Goal: Information Seeking & Learning: Check status

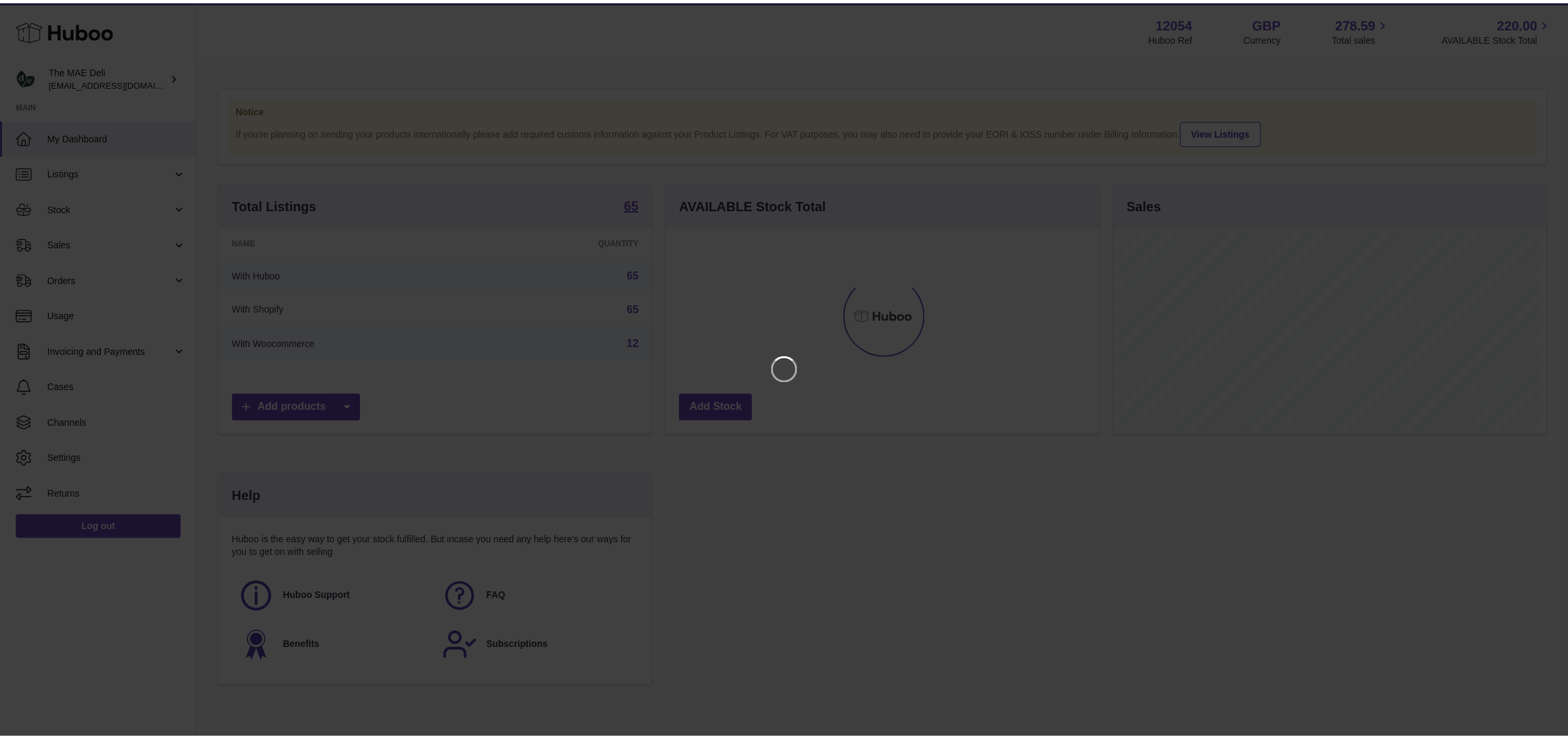
scroll to position [207, 436]
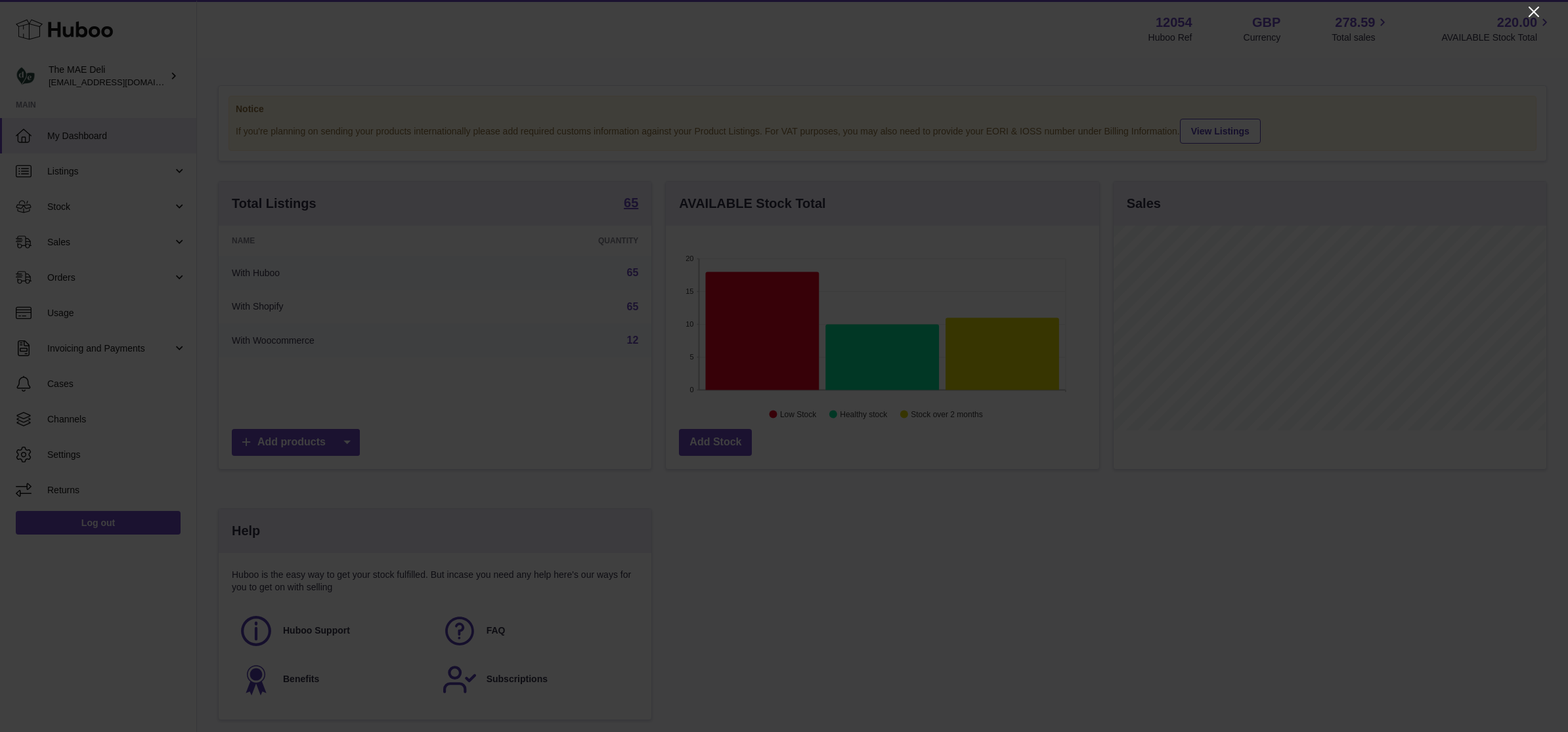
click at [1529, 12] on icon "Close" at bounding box center [1534, 12] width 15 height 15
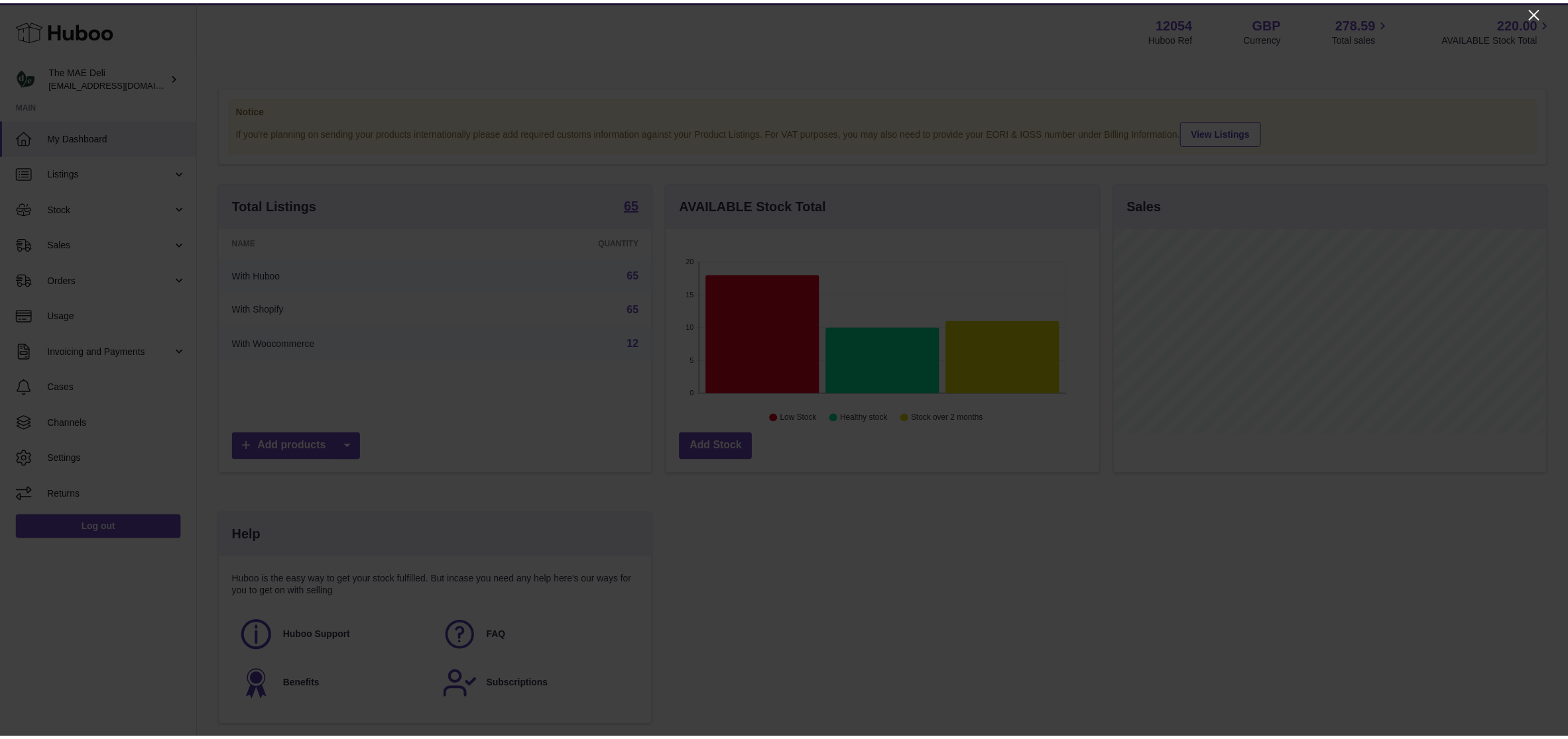
scroll to position [662347, 662445]
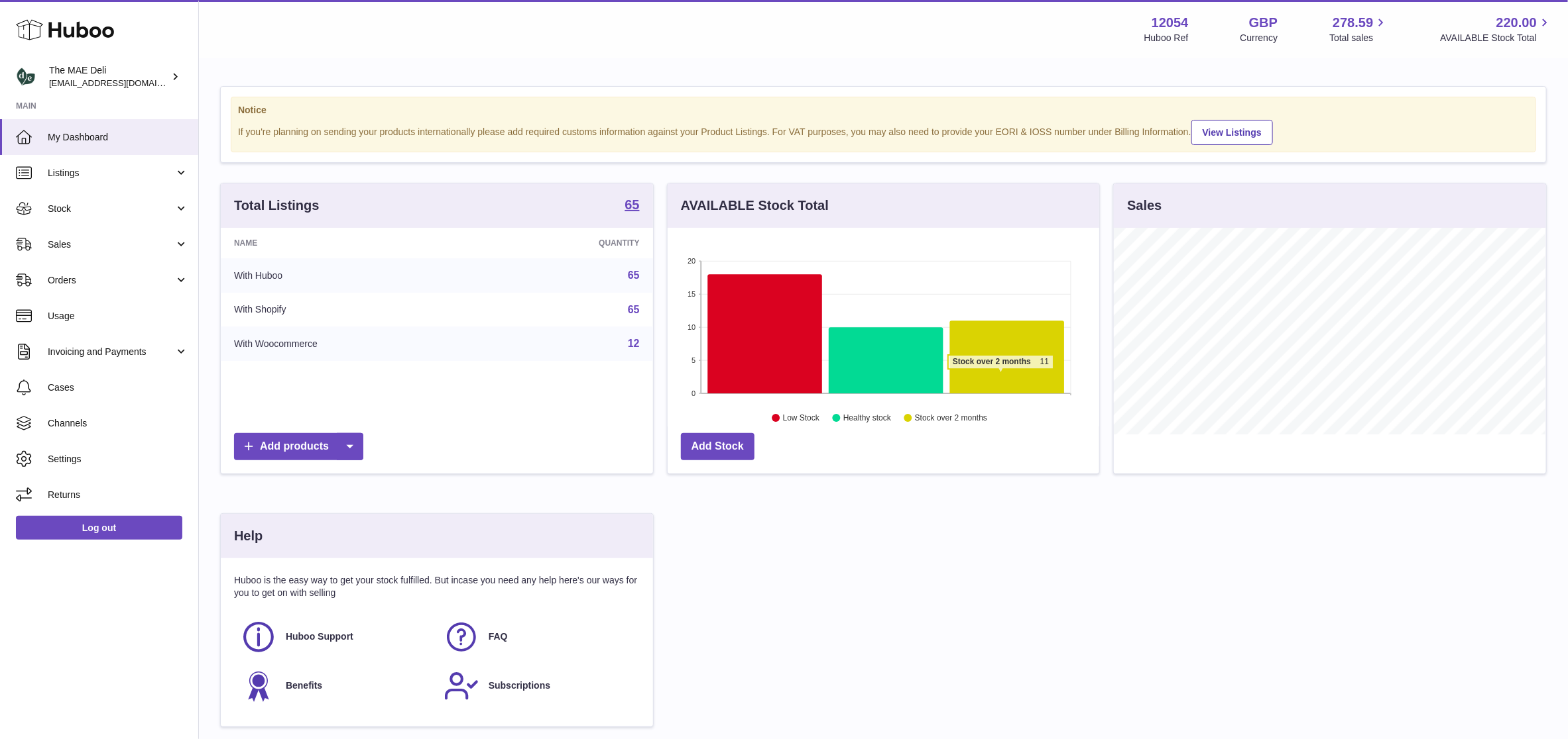
click at [1001, 379] on icon at bounding box center [1007, 358] width 114 height 73
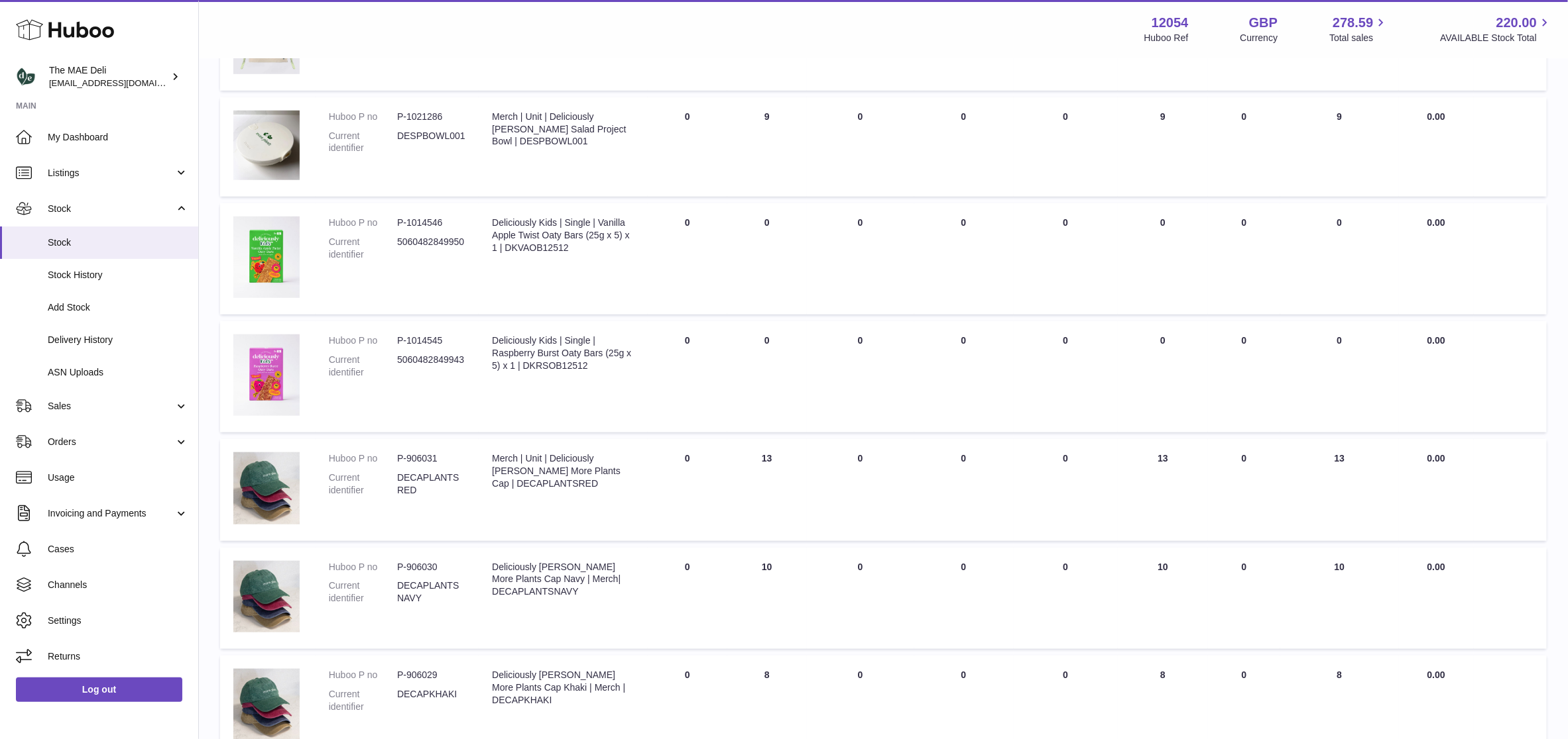
scroll to position [696, 0]
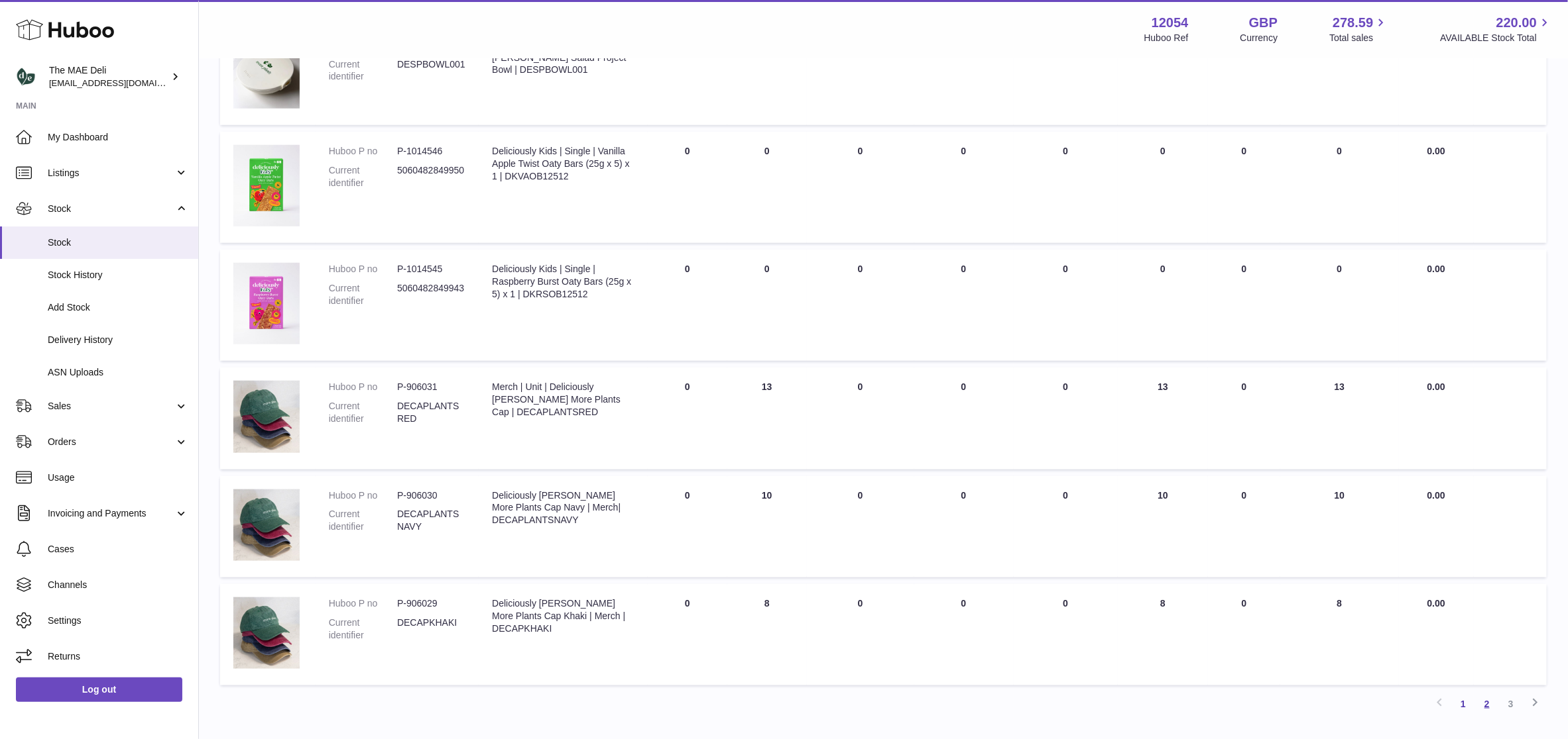
drag, startPoint x: 1490, startPoint y: 697, endPoint x: 1481, endPoint y: 683, distance: 16.6
click at [1489, 697] on link "2" at bounding box center [1487, 704] width 24 height 24
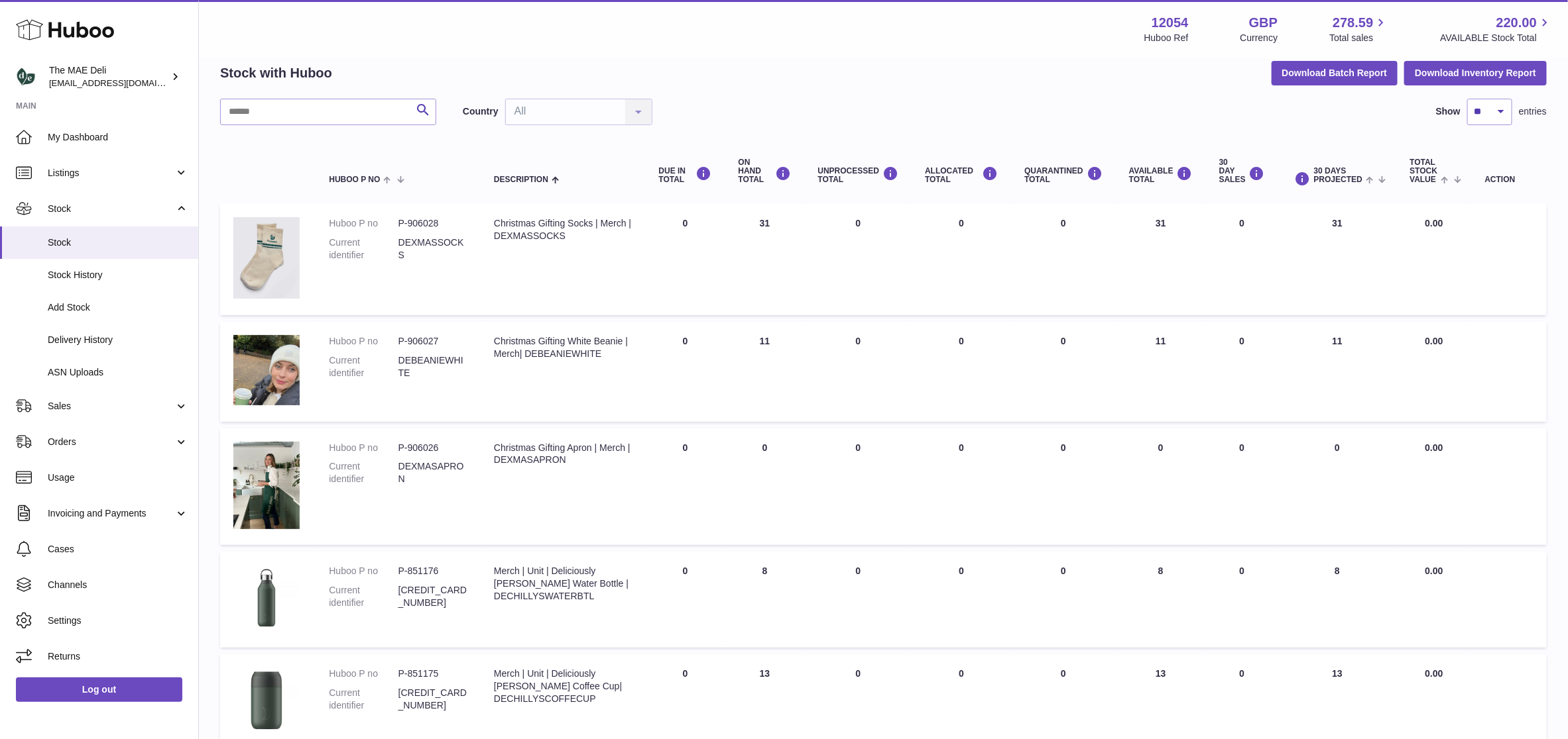
scroll to position [755, 0]
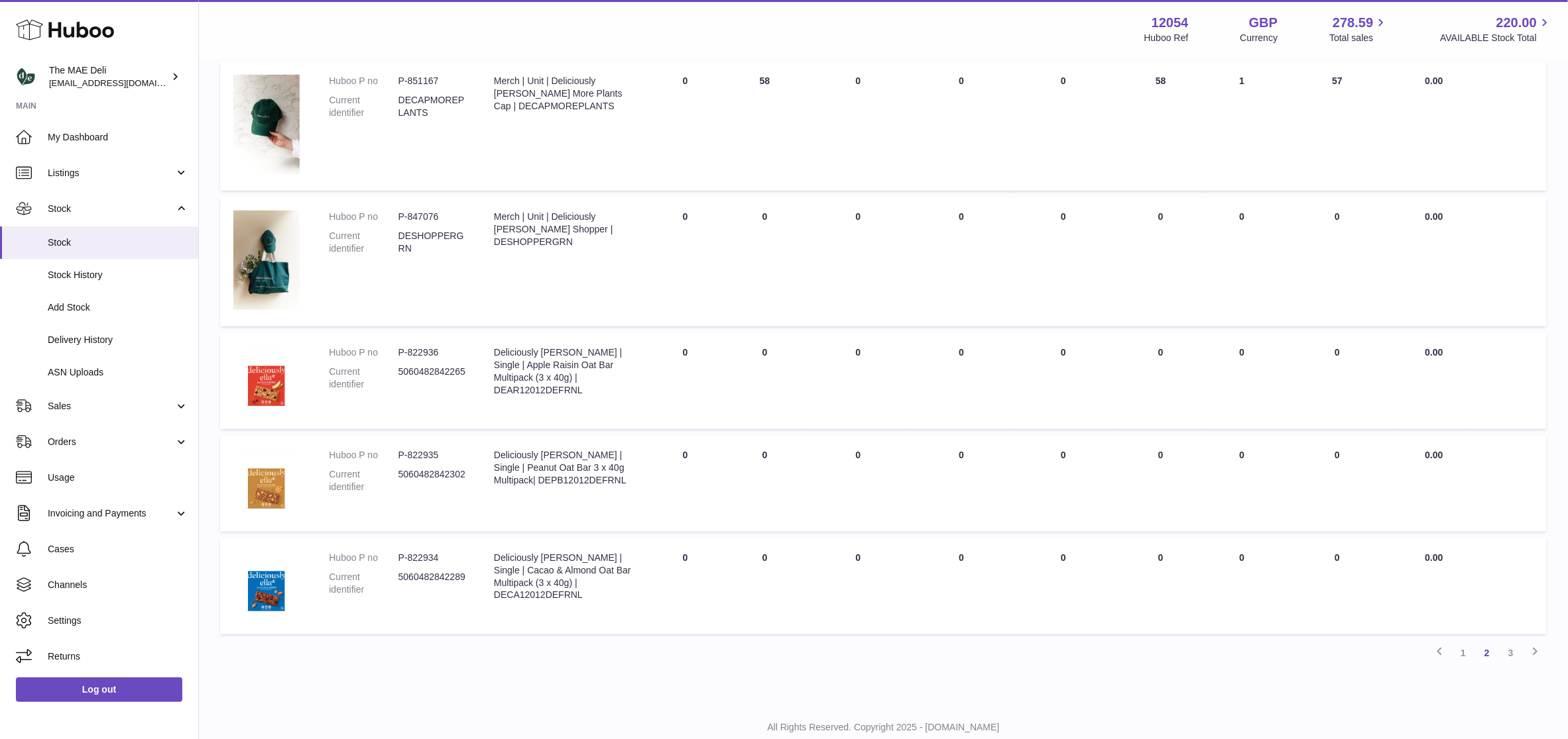
click at [1506, 655] on link "3" at bounding box center [1511, 653] width 24 height 24
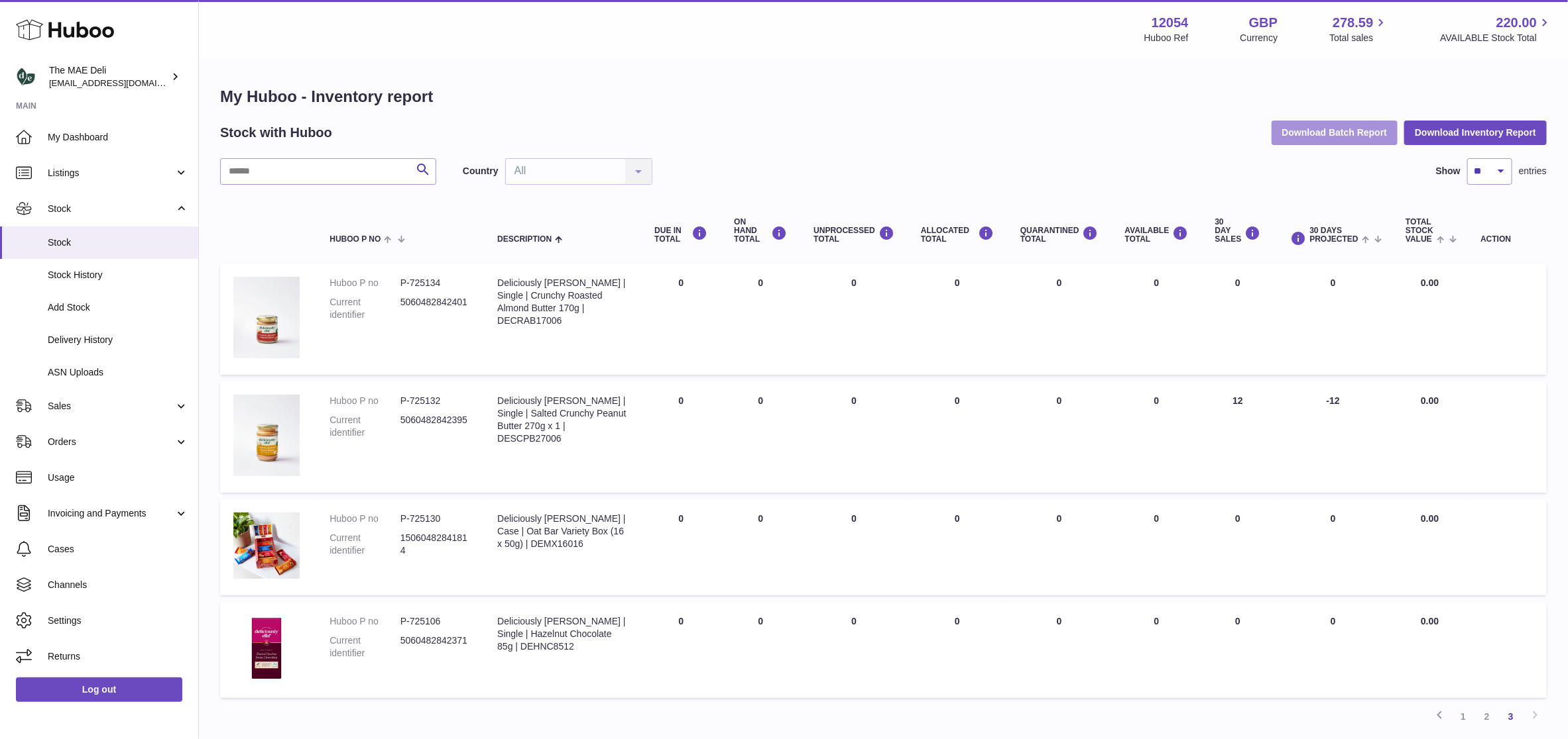
click at [1365, 139] on button "Download Batch Report" at bounding box center [1335, 133] width 127 height 24
click at [284, 167] on input "text" at bounding box center [328, 172] width 216 height 27
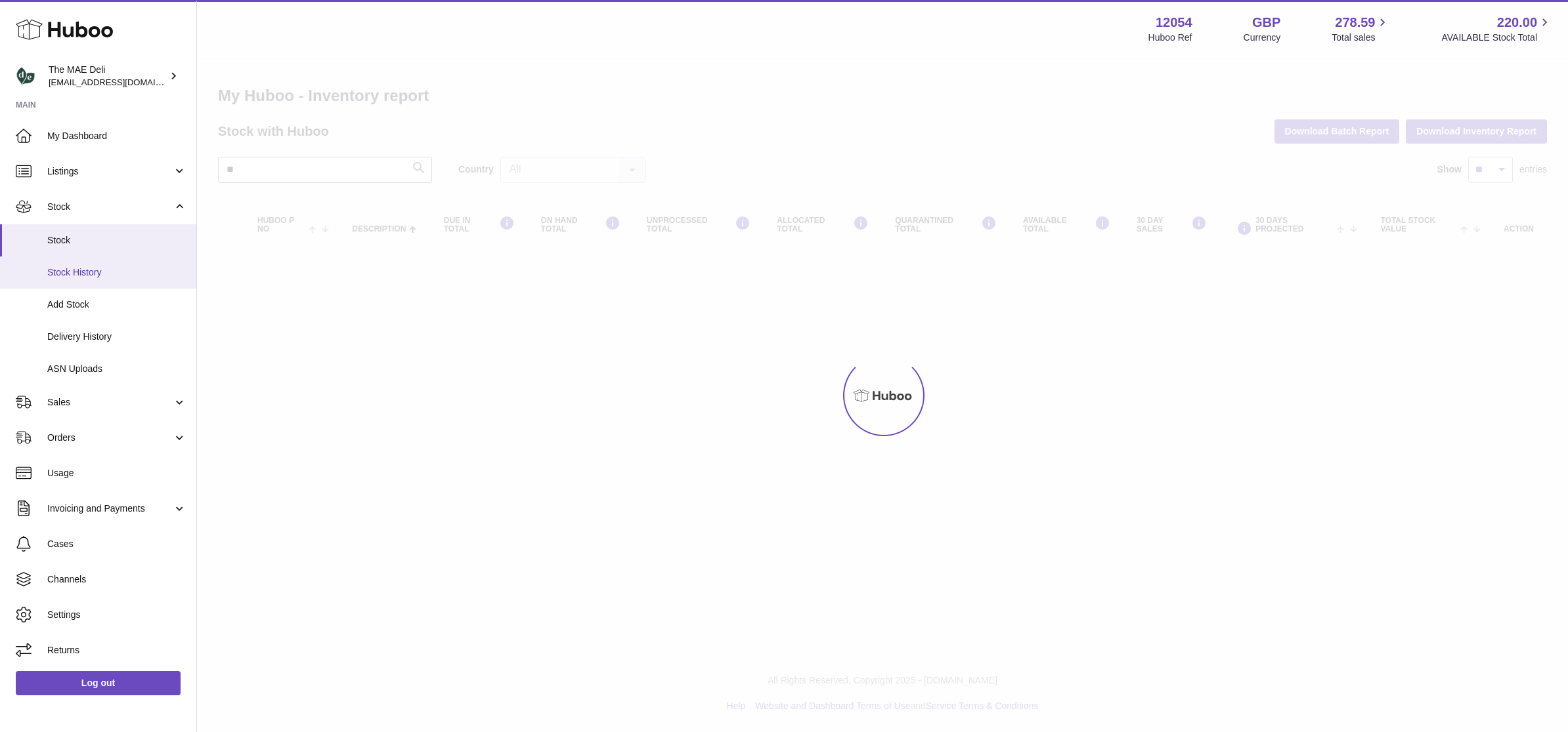
type input "*"
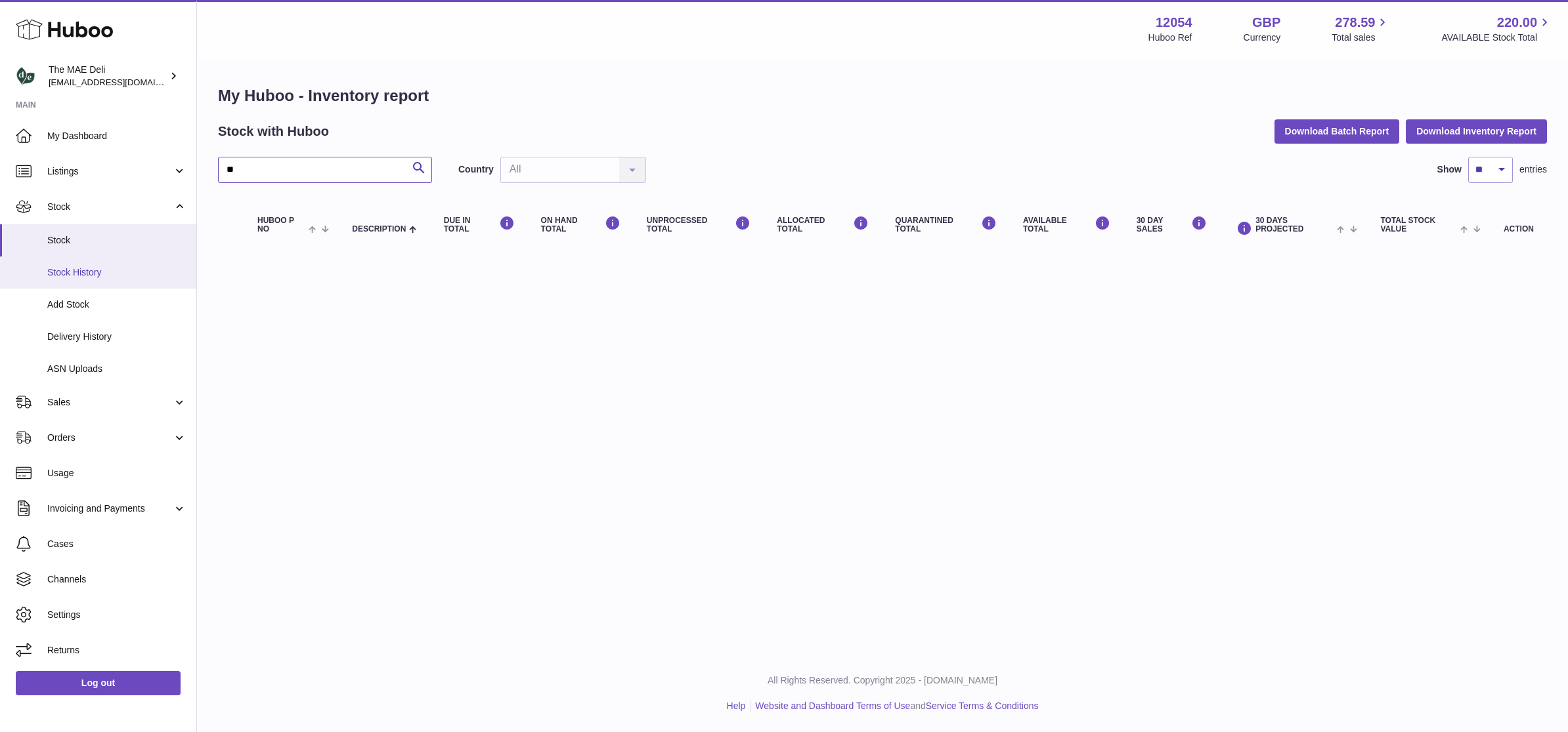
type input "*"
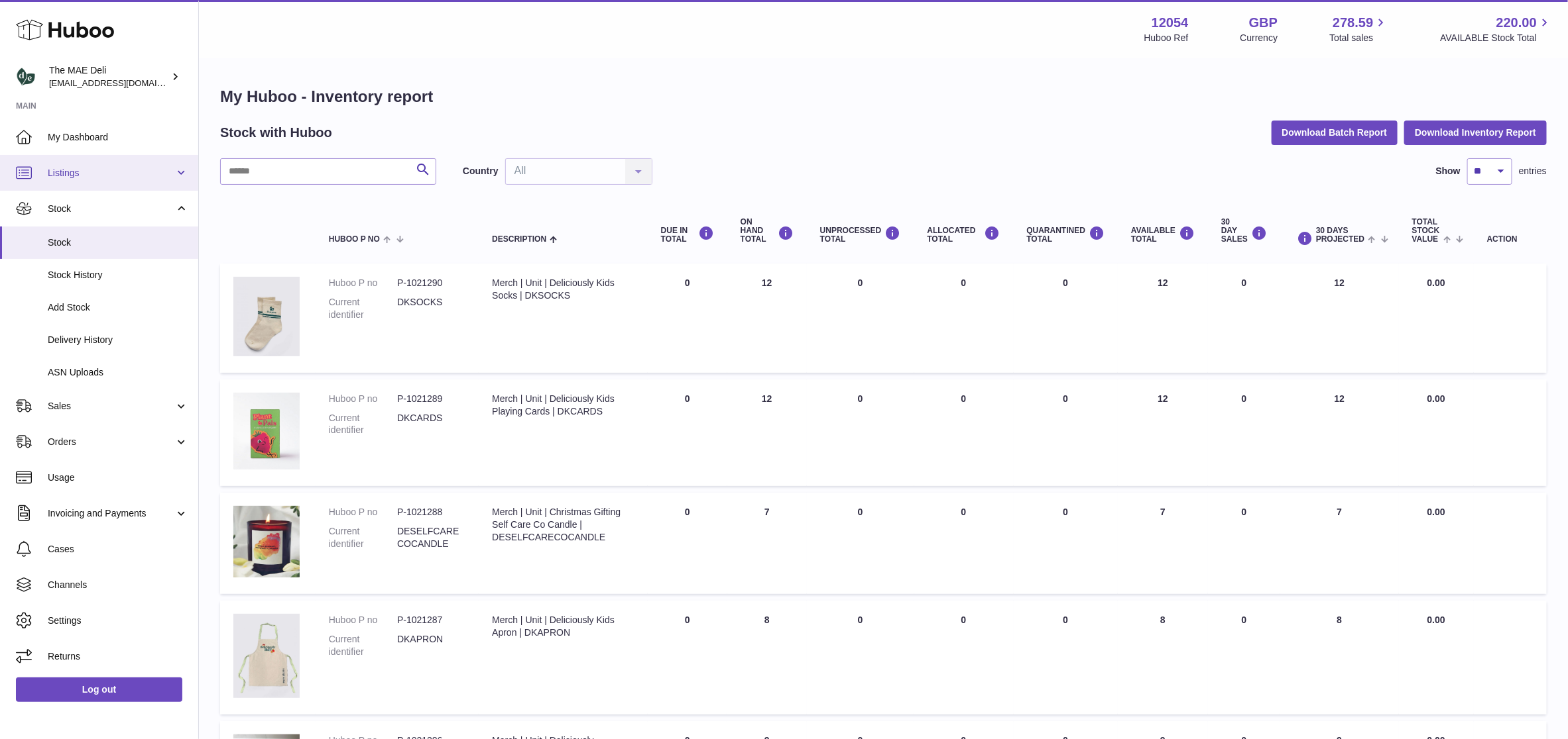
click at [102, 176] on span "Listings" at bounding box center [111, 173] width 127 height 13
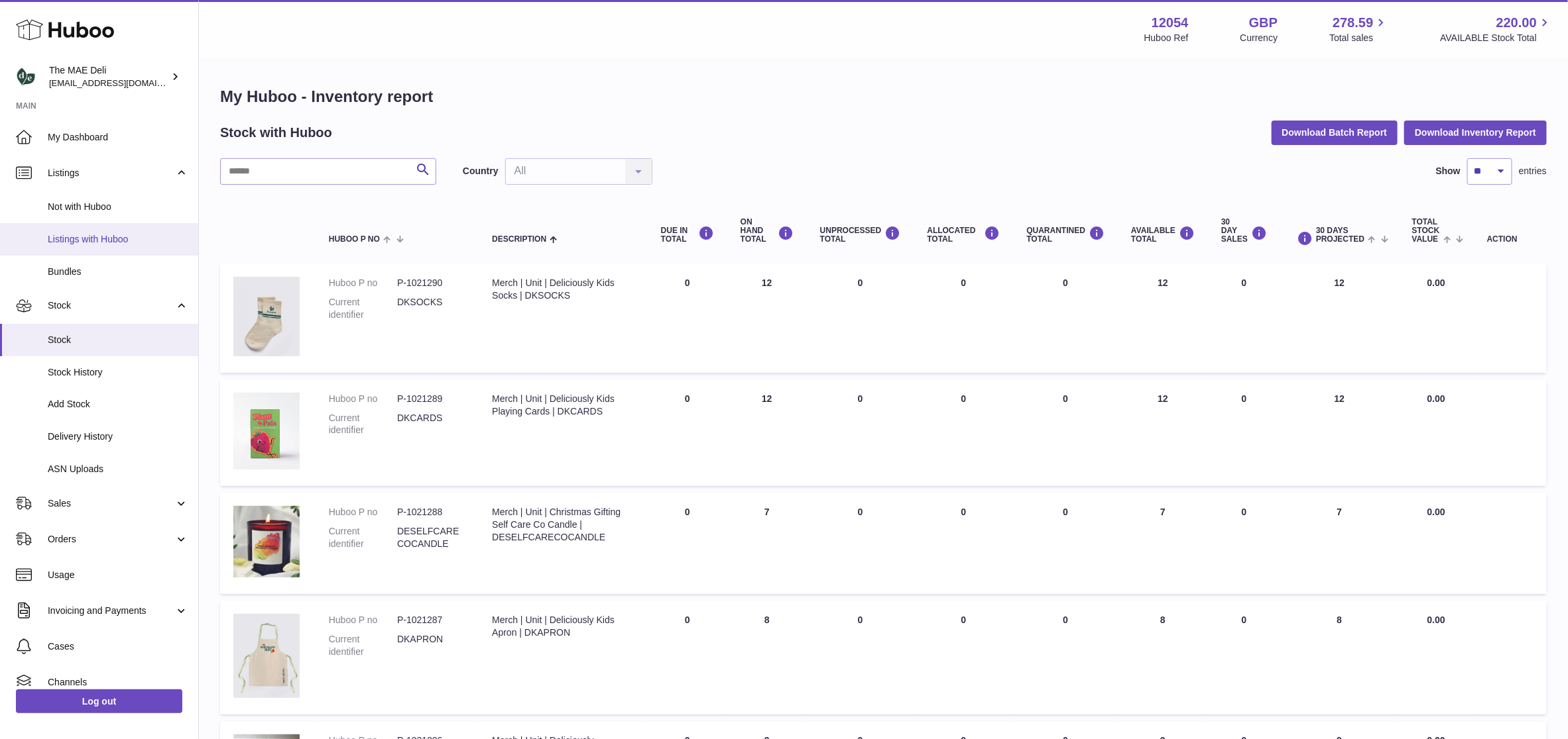
click at [94, 237] on span "Listings with Huboo" at bounding box center [118, 239] width 140 height 13
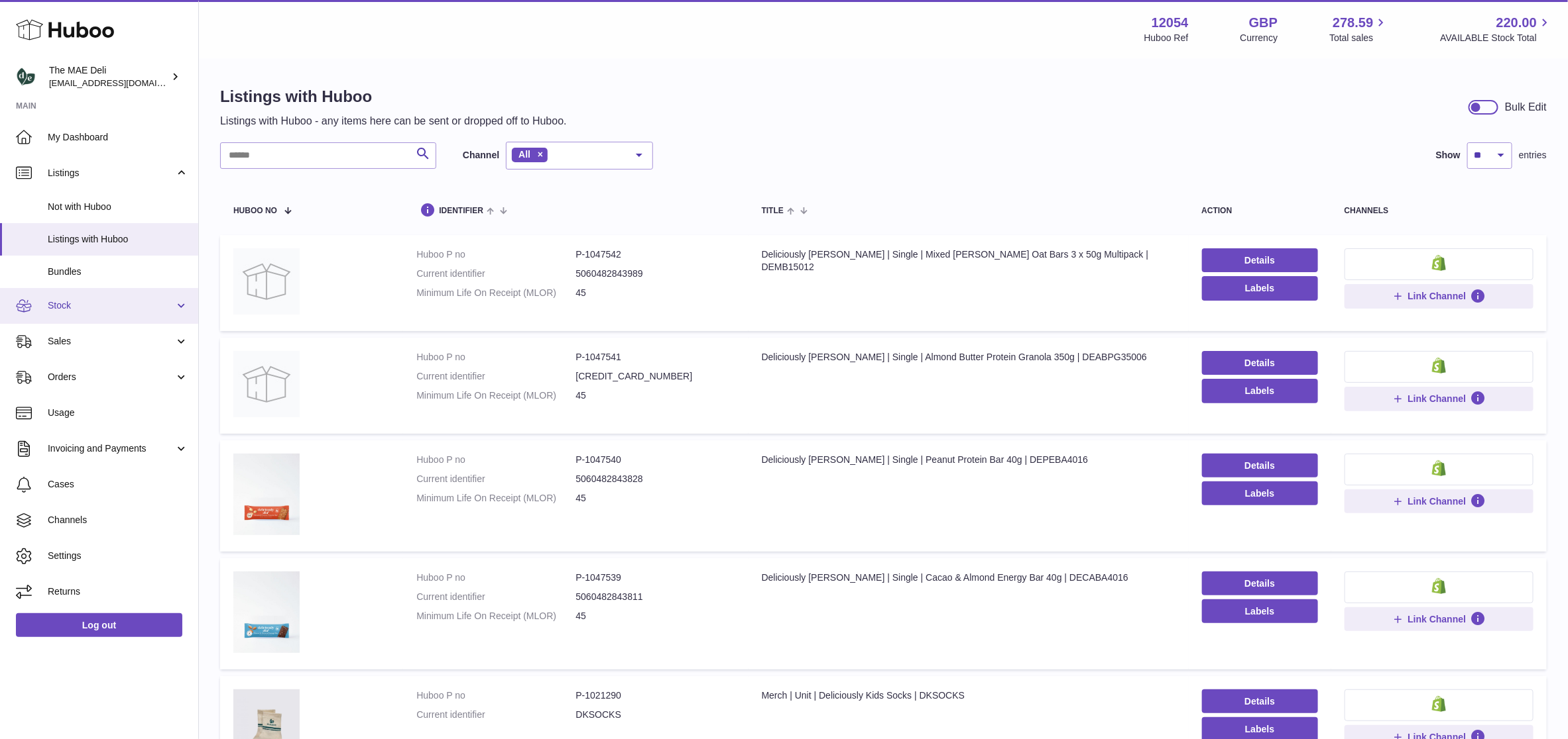
click at [114, 307] on span "Stock" at bounding box center [111, 306] width 127 height 13
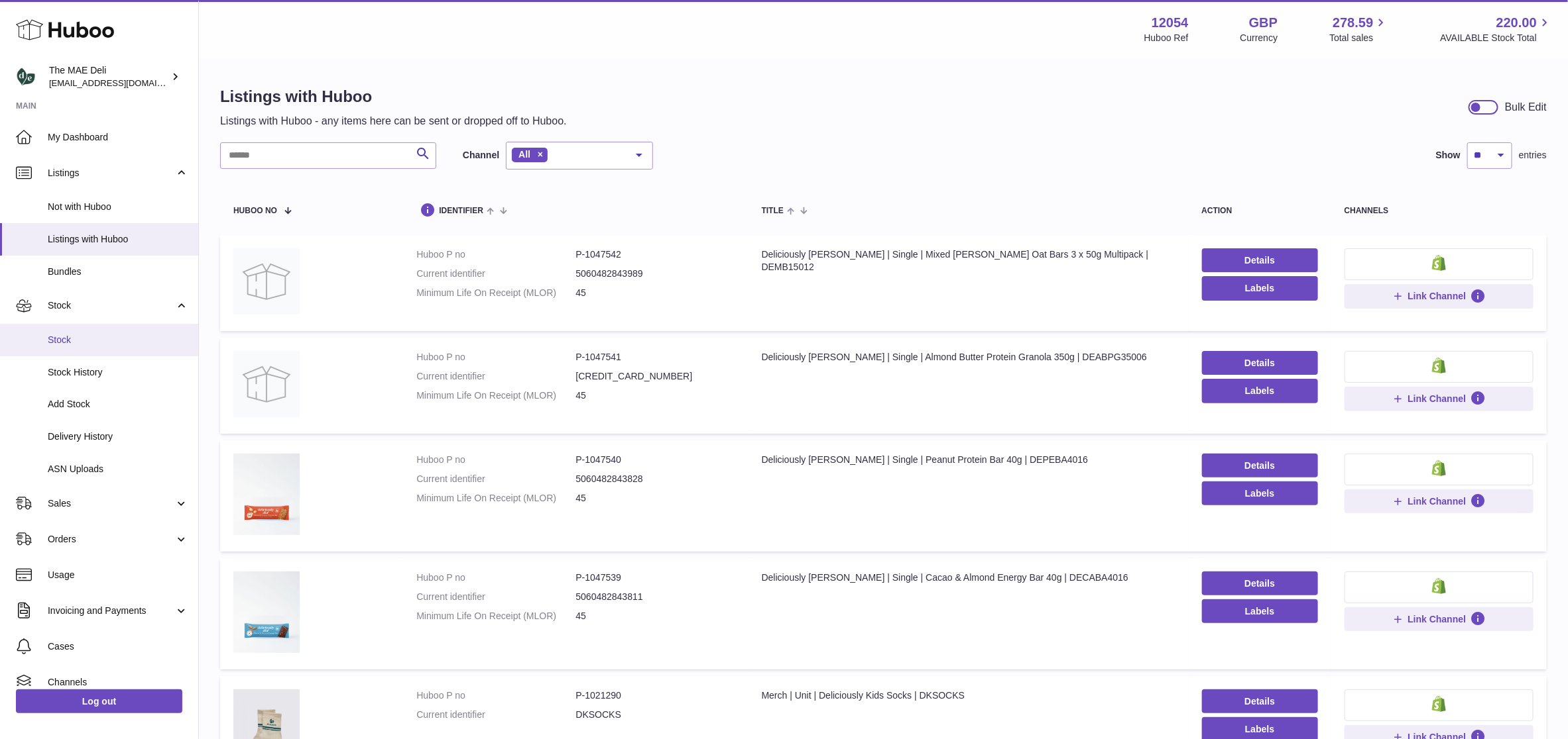
click at [103, 347] on link "Stock" at bounding box center [99, 340] width 198 height 32
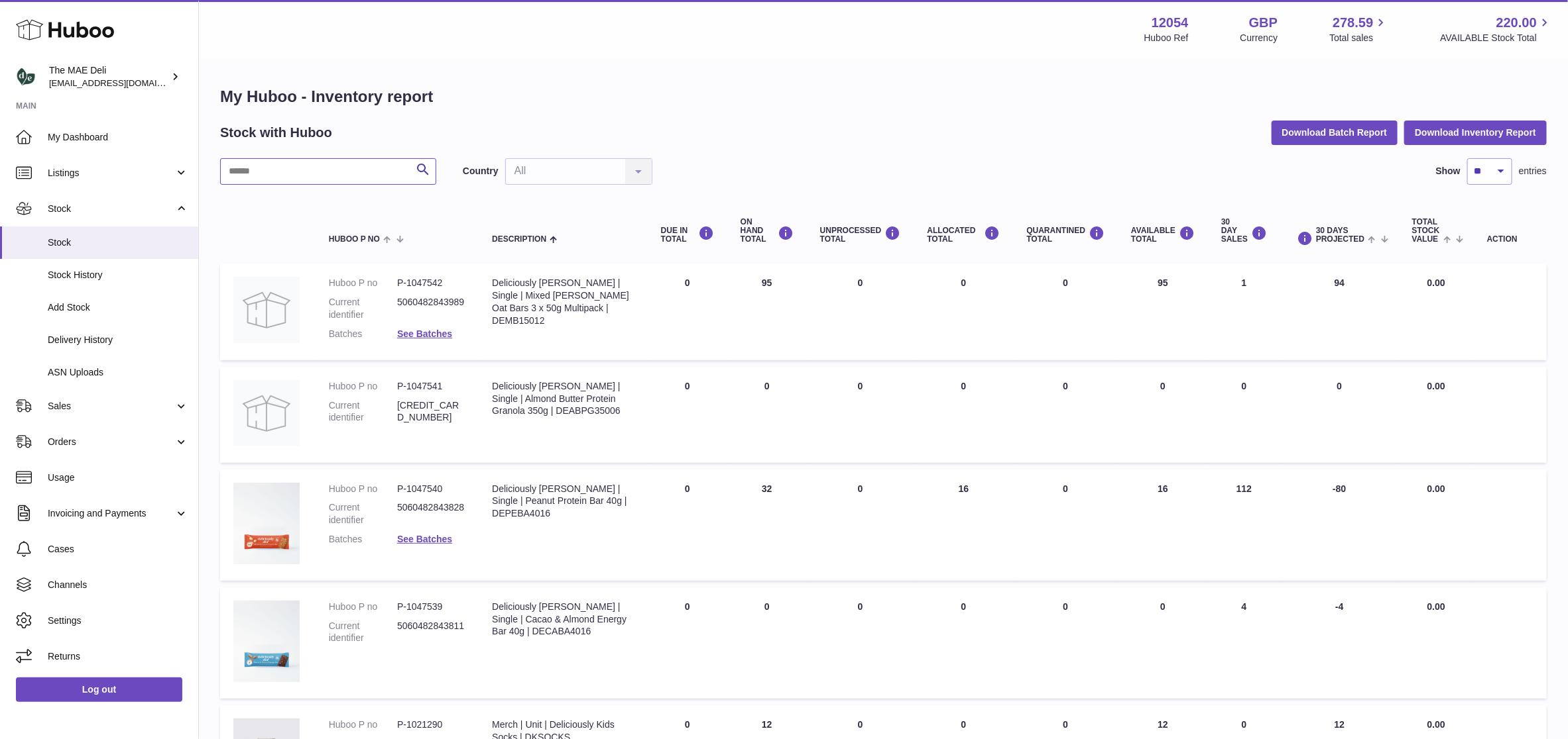
click at [291, 165] on input "text" at bounding box center [328, 172] width 216 height 27
paste input "**********"
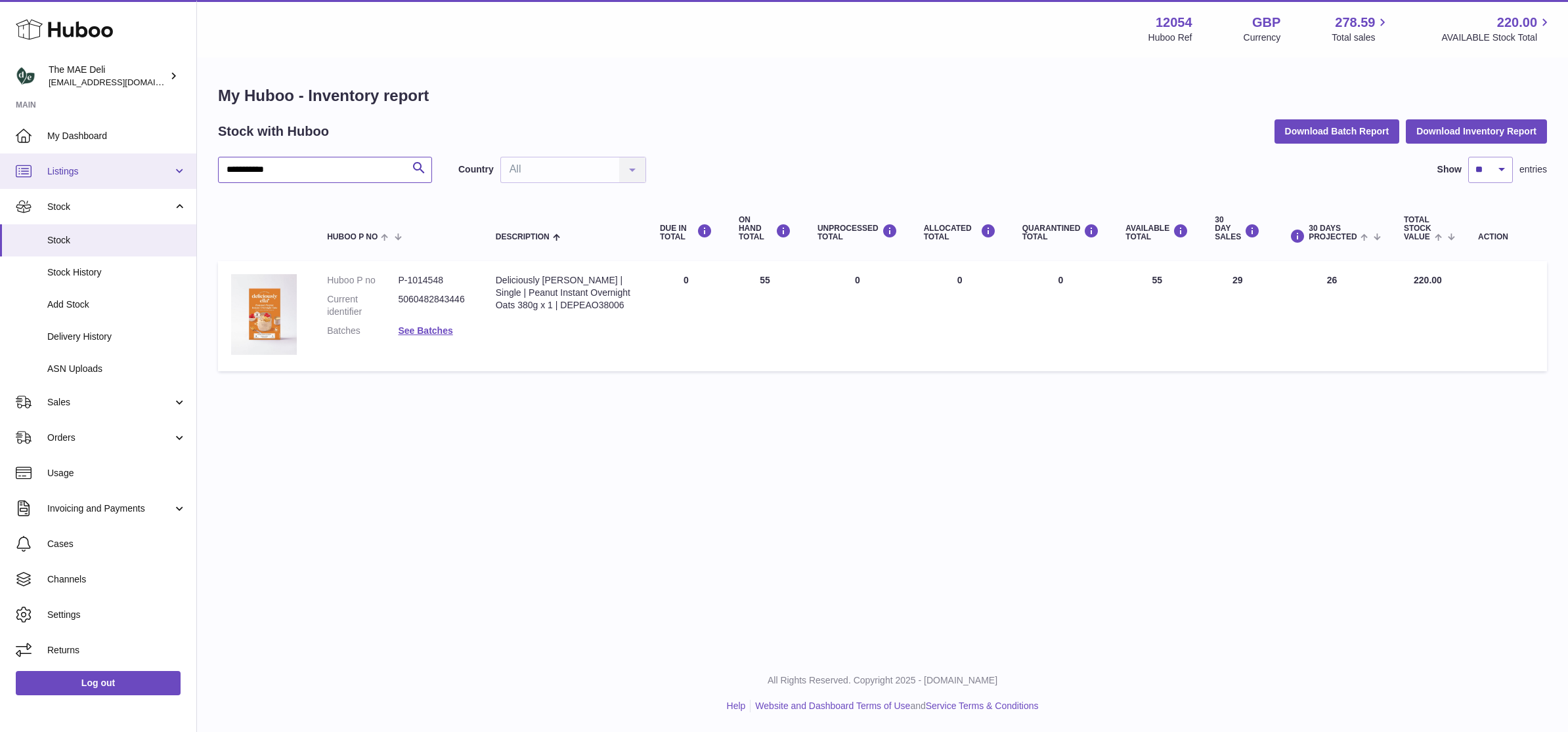
drag, startPoint x: 296, startPoint y: 166, endPoint x: 60, endPoint y: 177, distance: 236.3
click at [71, 176] on div "**********" at bounding box center [784, 366] width 1568 height 732
type input "*"
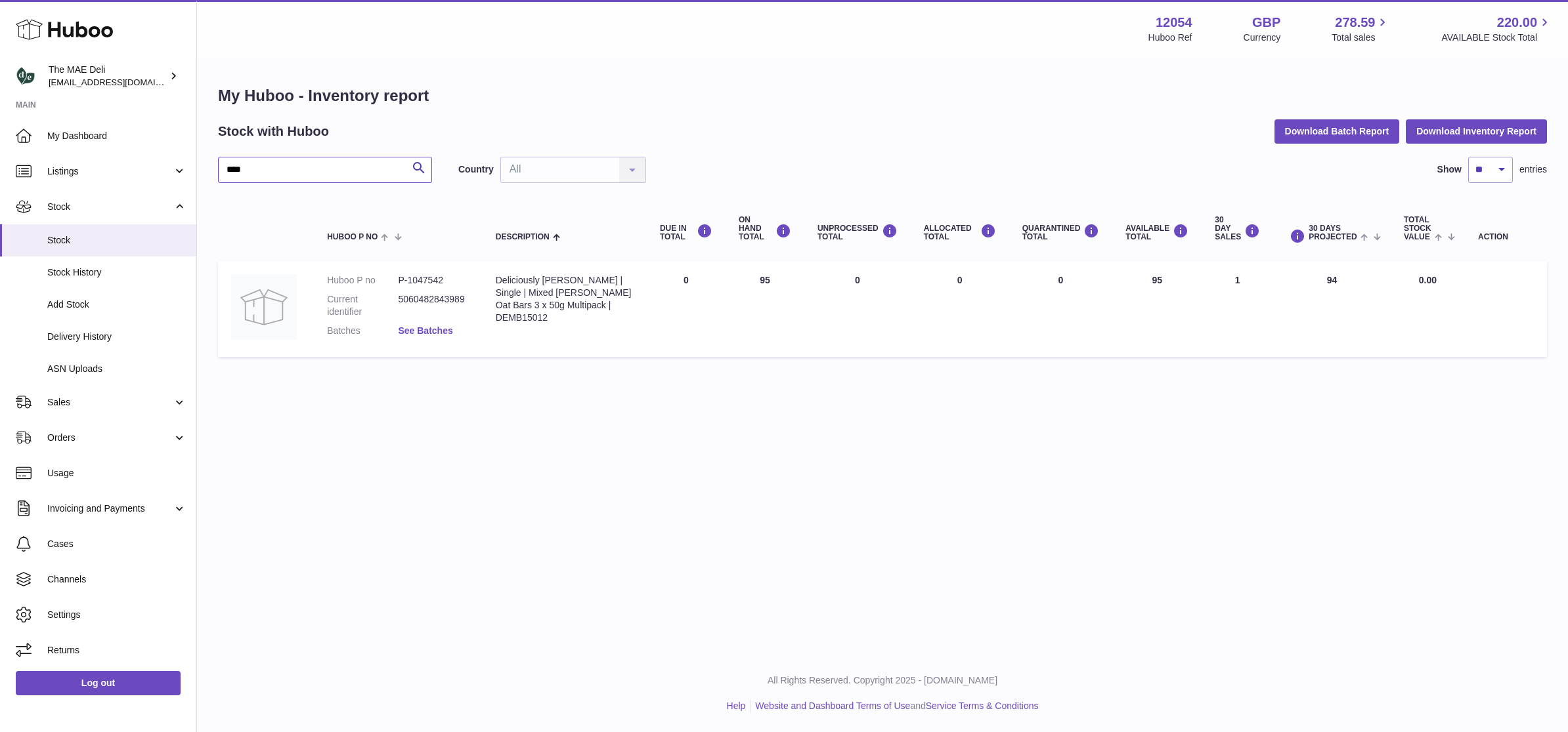
type input "****"
click at [424, 325] on link "See Batches" at bounding box center [424, 330] width 54 height 10
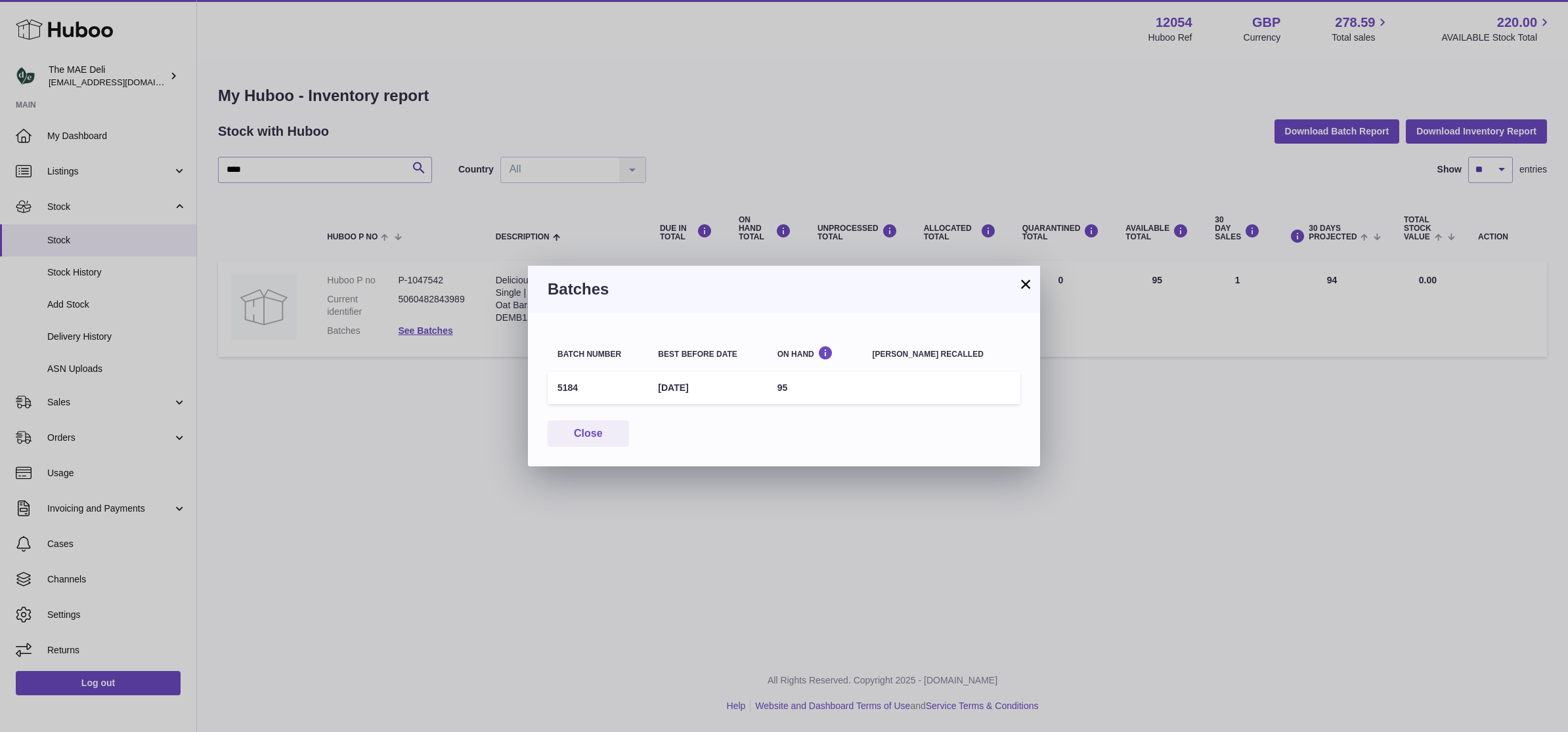
click at [1024, 292] on button "×" at bounding box center [1025, 284] width 15 height 15
